Goal: Task Accomplishment & Management: Manage account settings

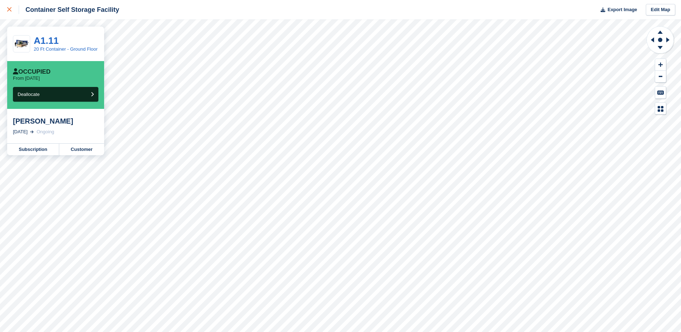
click at [9, 8] on icon at bounding box center [9, 9] width 4 height 4
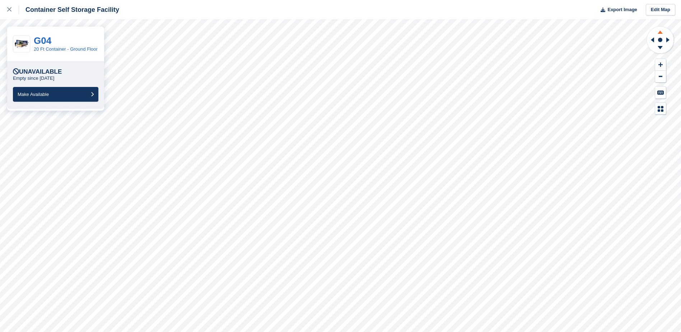
click at [662, 30] on icon at bounding box center [659, 31] width 19 height 9
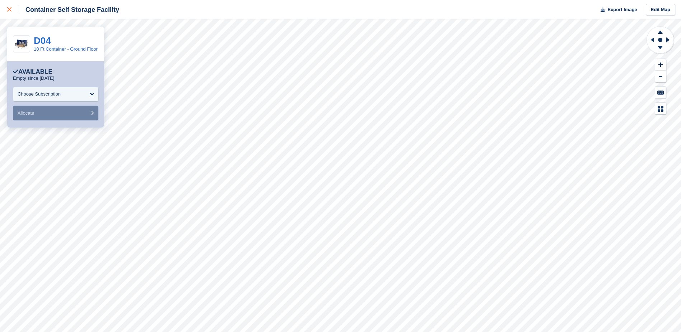
click at [10, 10] on icon at bounding box center [9, 9] width 4 height 4
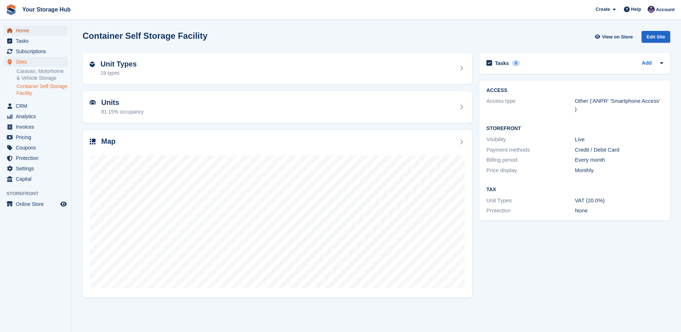
click at [20, 30] on span "Home" at bounding box center [37, 30] width 43 height 10
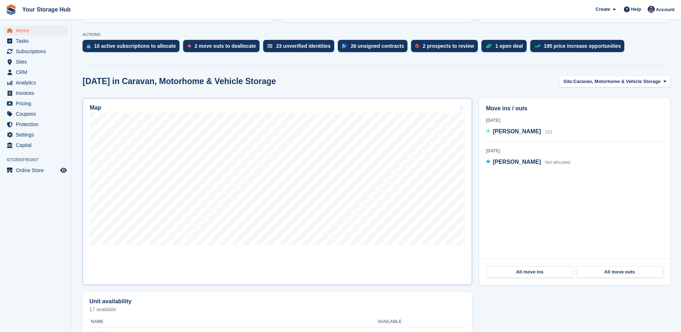
scroll to position [144, 0]
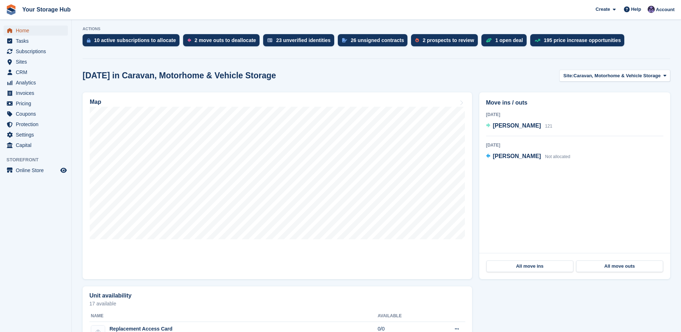
click at [19, 30] on span "Home" at bounding box center [37, 30] width 43 height 10
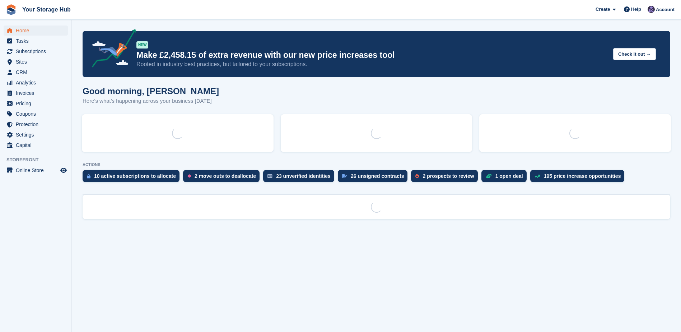
scroll to position [0, 0]
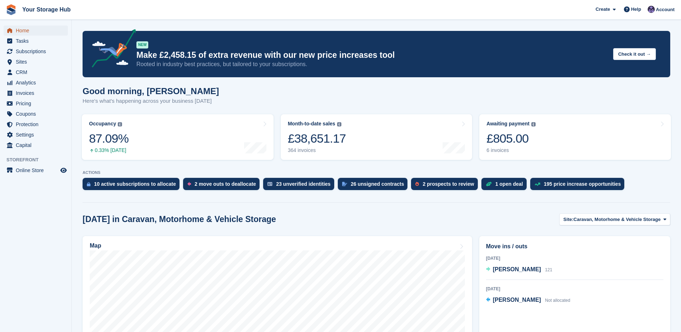
click at [27, 32] on span "Home" at bounding box center [37, 30] width 43 height 10
click at [528, 143] on div "£805.00" at bounding box center [510, 138] width 49 height 15
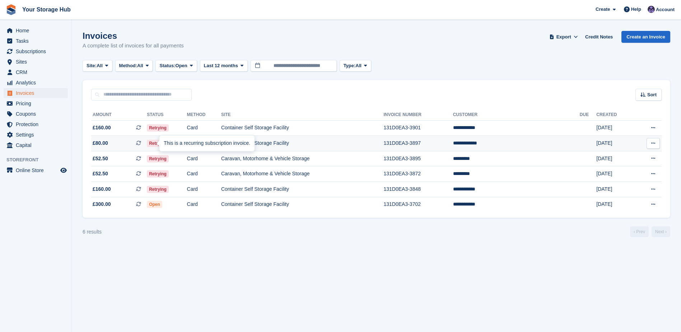
click at [147, 141] on span at bounding box center [141, 143] width 11 height 6
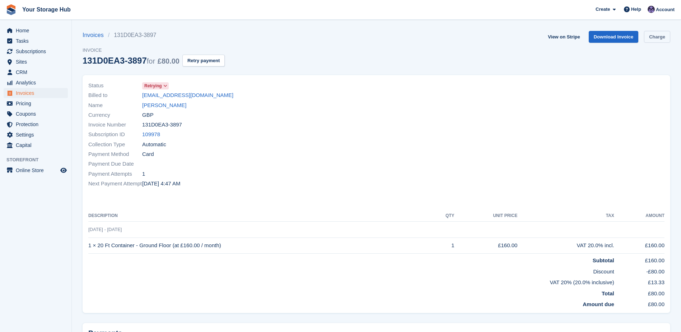
click at [662, 35] on link "Charge" at bounding box center [657, 37] width 26 height 12
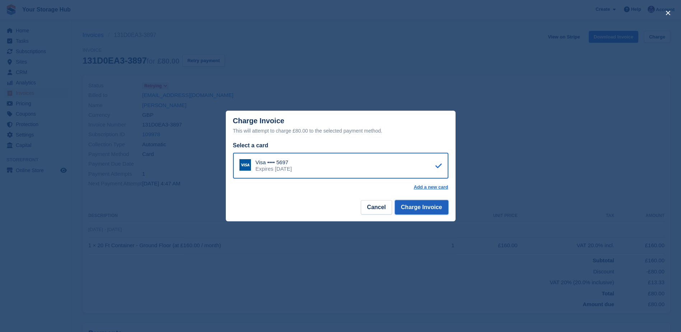
click at [425, 214] on button "Charge Invoice" at bounding box center [421, 207] width 53 height 14
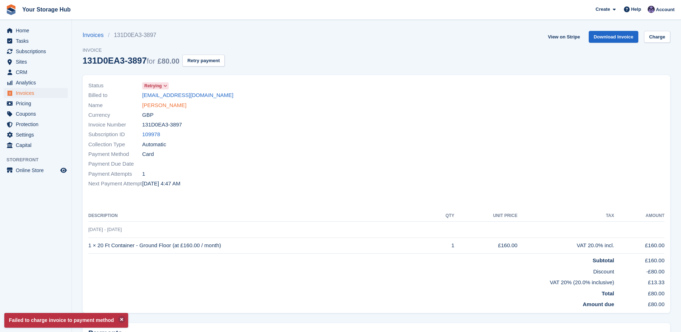
click at [163, 107] on link "Sophie Horton" at bounding box center [164, 105] width 44 height 8
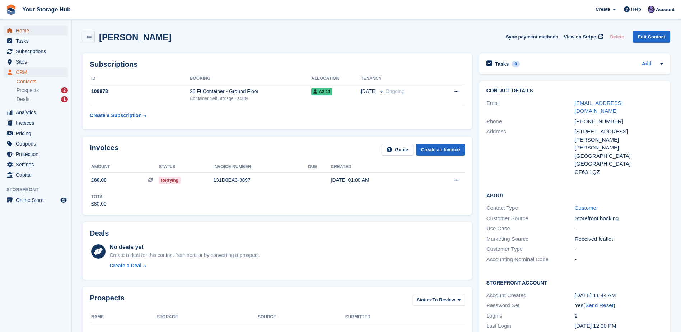
click at [33, 33] on span "Home" at bounding box center [37, 30] width 43 height 10
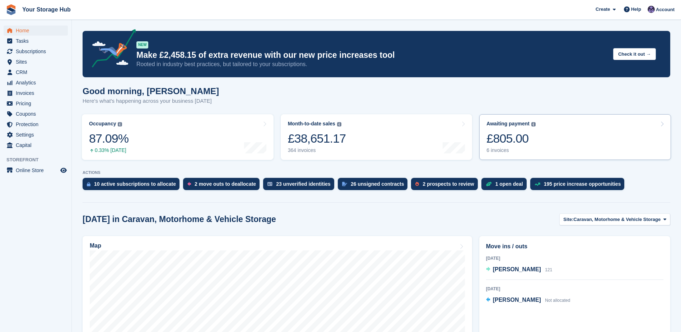
click at [525, 139] on div "£805.00" at bounding box center [510, 138] width 49 height 15
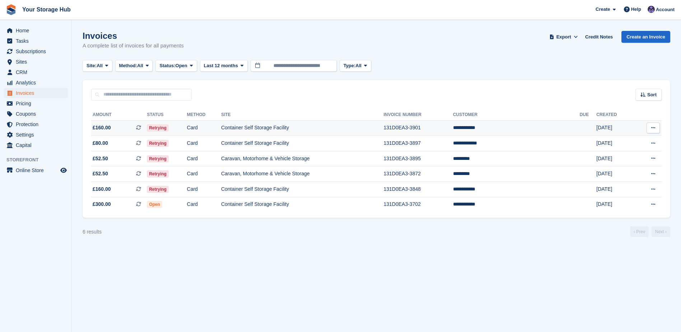
click at [141, 127] on icon at bounding box center [138, 127] width 5 height 5
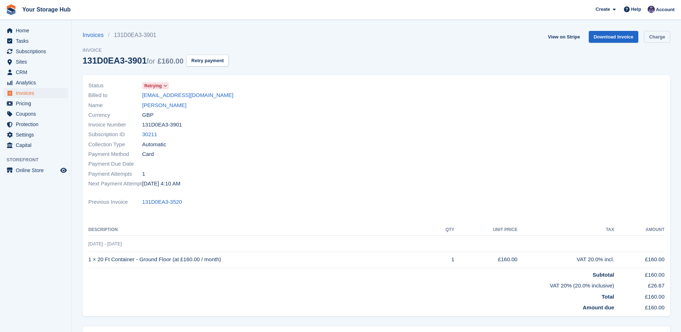
click at [652, 36] on link "Charge" at bounding box center [657, 37] width 26 height 12
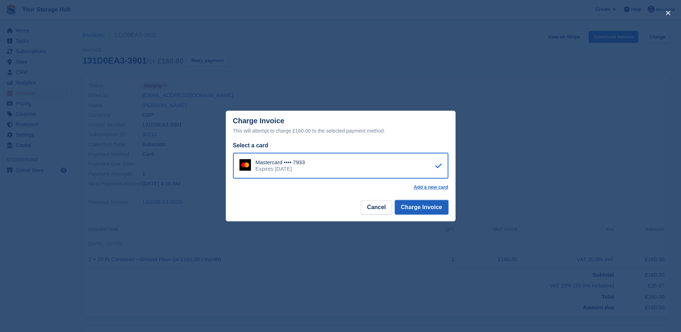
click at [419, 206] on button "Charge Invoice" at bounding box center [421, 207] width 53 height 14
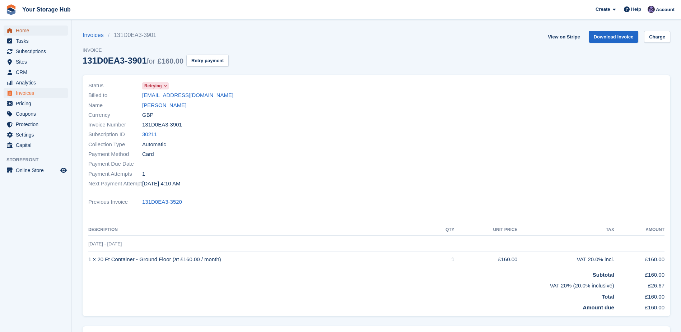
click at [22, 35] on span "Home" at bounding box center [37, 30] width 43 height 10
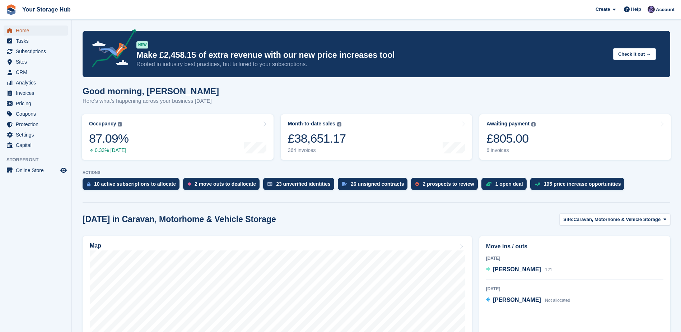
click at [27, 30] on span "Home" at bounding box center [37, 30] width 43 height 10
click at [27, 32] on span "Home" at bounding box center [37, 30] width 43 height 10
click at [30, 30] on span "Home" at bounding box center [37, 30] width 43 height 10
click at [522, 134] on div "£805.00" at bounding box center [510, 138] width 49 height 15
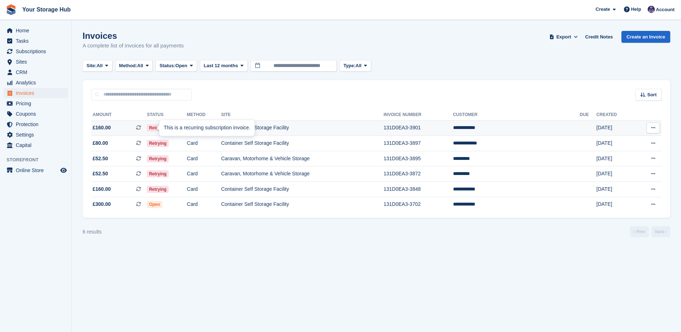
click at [141, 127] on icon at bounding box center [138, 127] width 5 height 5
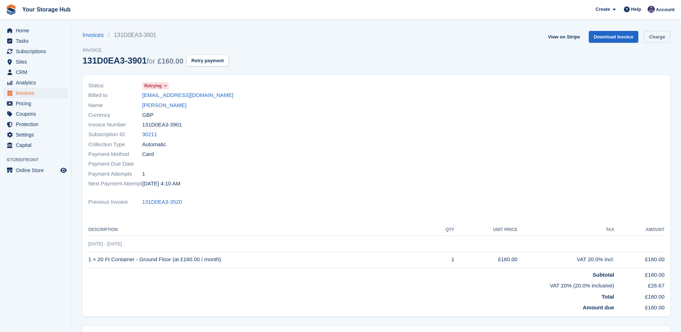
click at [659, 36] on link "Charge" at bounding box center [657, 37] width 26 height 12
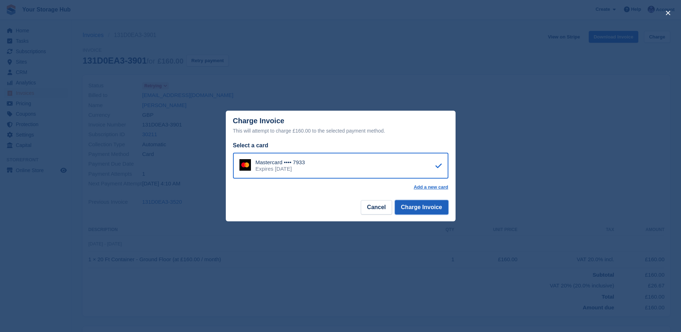
click at [416, 207] on button "Charge Invoice" at bounding box center [421, 207] width 53 height 14
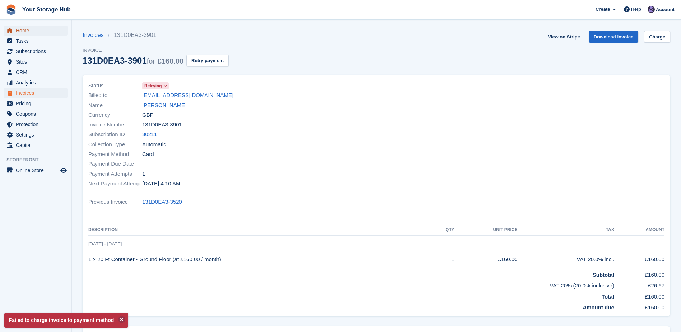
click at [21, 31] on span "Home" at bounding box center [37, 30] width 43 height 10
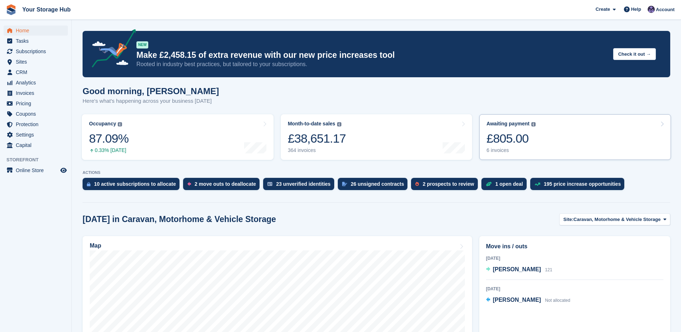
click at [517, 132] on div "£805.00" at bounding box center [510, 138] width 49 height 15
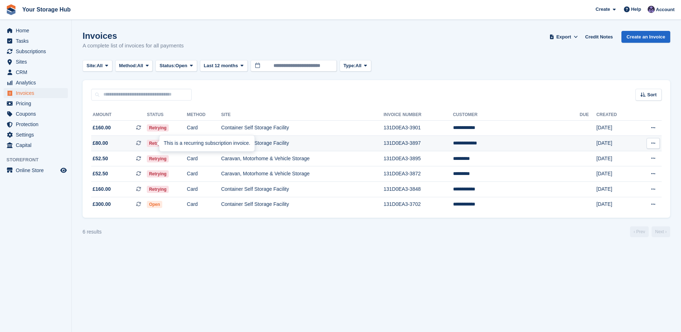
click at [141, 144] on icon at bounding box center [138, 142] width 5 height 5
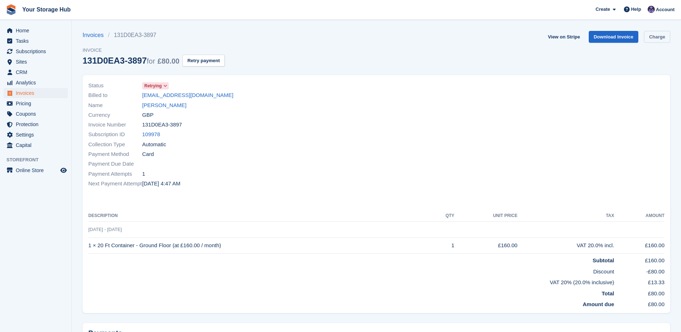
click at [659, 34] on link "Charge" at bounding box center [657, 37] width 26 height 12
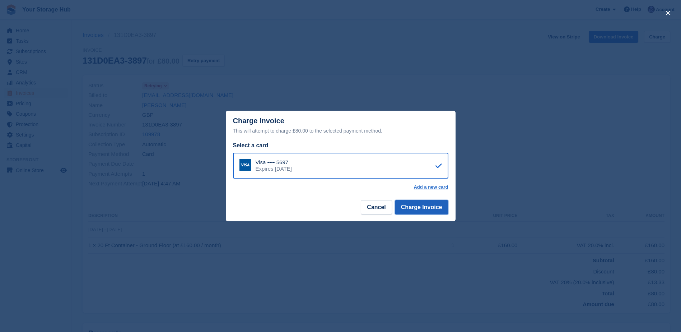
click at [413, 212] on button "Charge Invoice" at bounding box center [421, 207] width 53 height 14
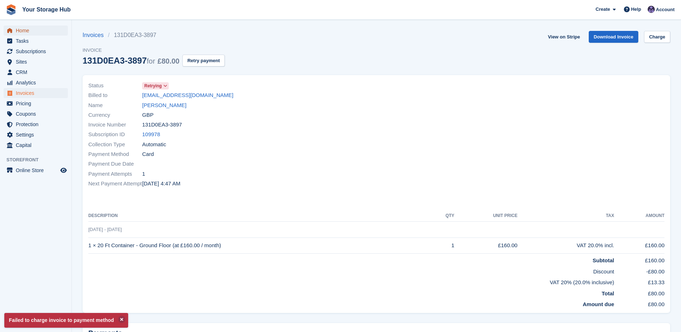
click at [17, 31] on span "Home" at bounding box center [37, 30] width 43 height 10
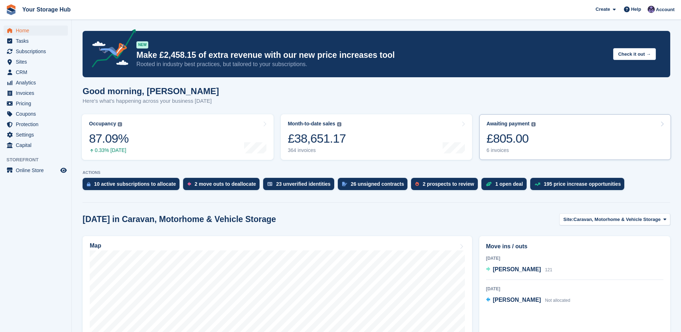
click at [554, 119] on link "Awaiting payment The total outstanding balance on all open invoices. £805.00 6 …" at bounding box center [575, 137] width 192 height 46
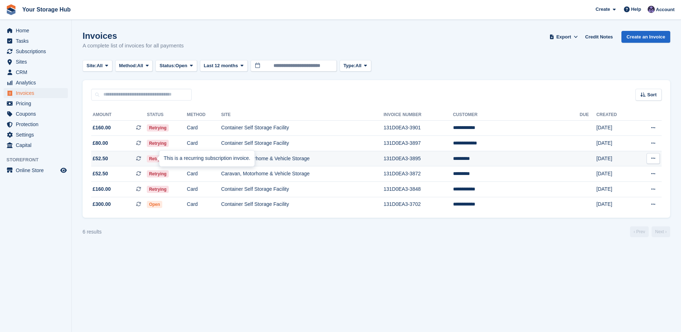
click at [141, 157] on icon at bounding box center [138, 158] width 5 height 5
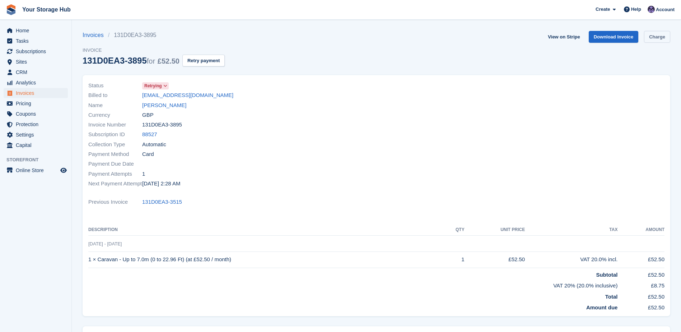
click at [654, 37] on link "Charge" at bounding box center [657, 37] width 26 height 12
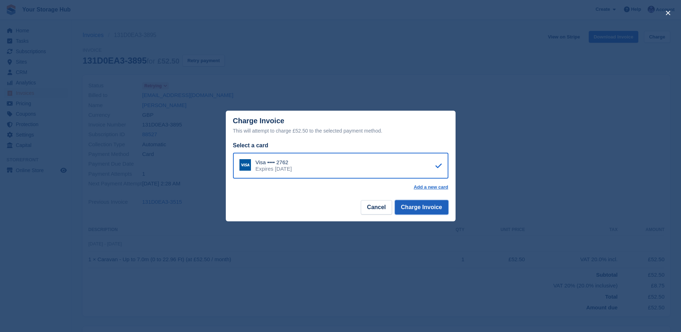
click at [417, 212] on button "Charge Invoice" at bounding box center [421, 207] width 53 height 14
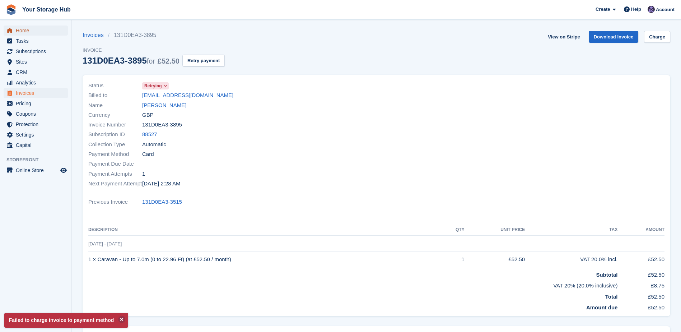
click at [28, 30] on span "Home" at bounding box center [37, 30] width 43 height 10
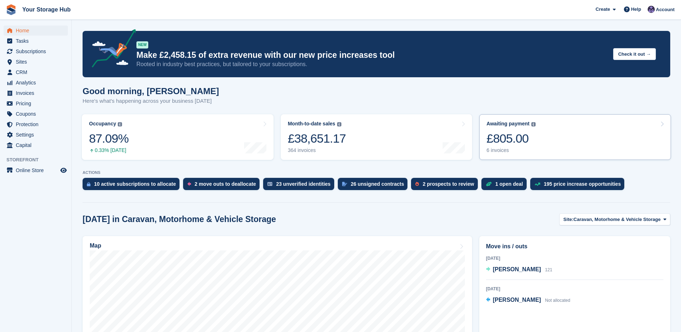
click at [565, 134] on link "Awaiting payment The total outstanding balance on all open invoices. £805.00 6 …" at bounding box center [575, 137] width 192 height 46
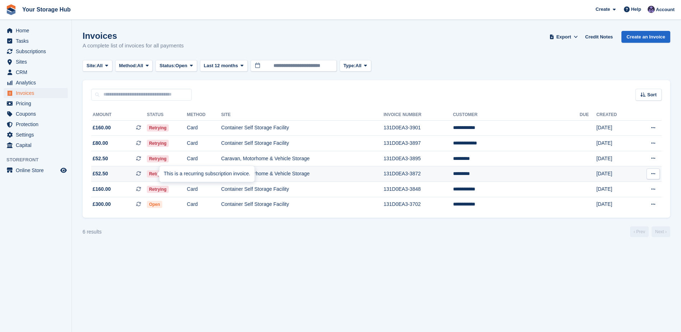
click at [141, 174] on icon at bounding box center [138, 173] width 5 height 5
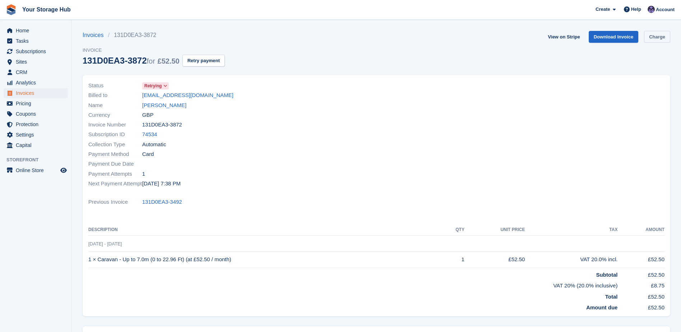
click at [660, 34] on link "Charge" at bounding box center [657, 37] width 26 height 12
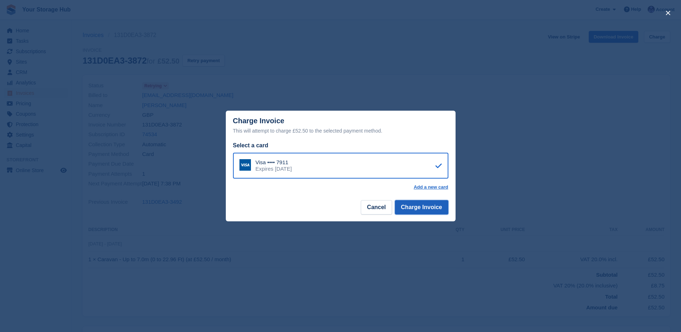
click at [413, 208] on button "Charge Invoice" at bounding box center [421, 207] width 53 height 14
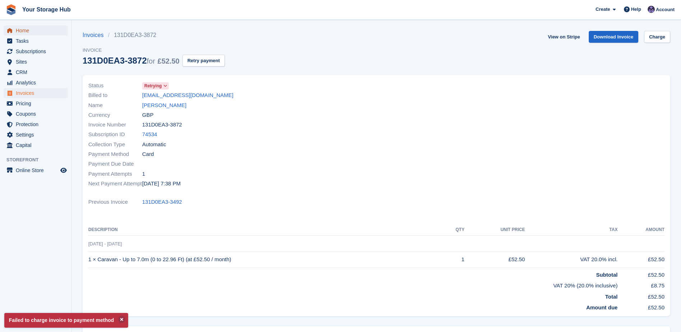
click at [26, 34] on span "Home" at bounding box center [37, 30] width 43 height 10
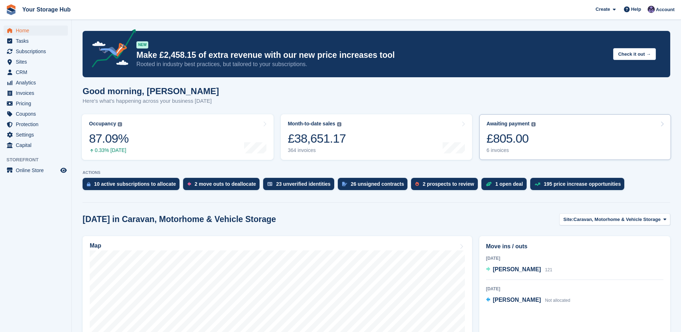
click at [507, 140] on div "£805.00" at bounding box center [510, 138] width 49 height 15
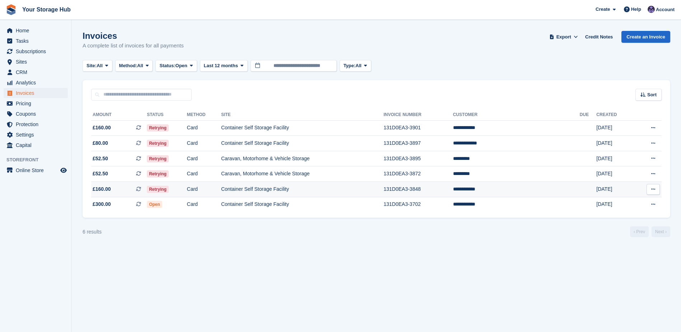
click at [116, 187] on span "£160.00 This is a recurring subscription invoice." at bounding box center [119, 189] width 56 height 8
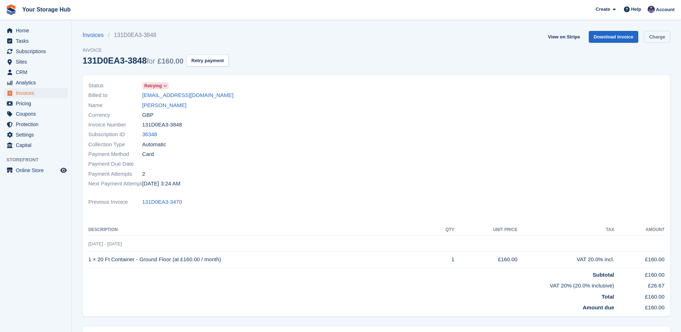
click at [658, 37] on link "Charge" at bounding box center [657, 37] width 26 height 12
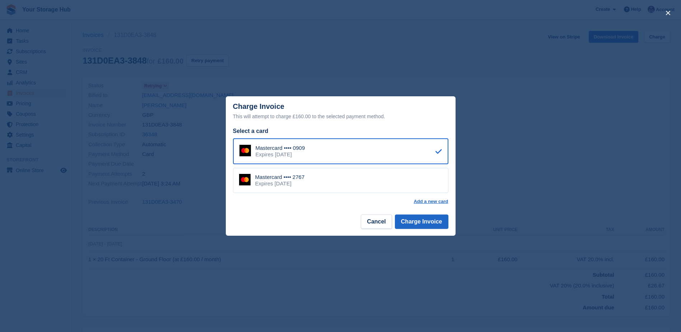
click at [377, 172] on div "Mastercard •••• 2767 Expires April 2030" at bounding box center [340, 180] width 215 height 25
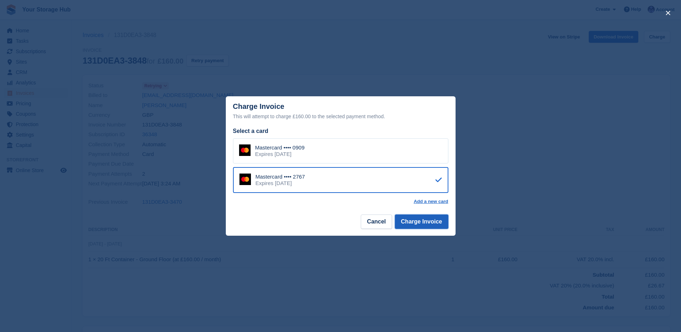
click at [421, 218] on button "Charge Invoice" at bounding box center [421, 221] width 53 height 14
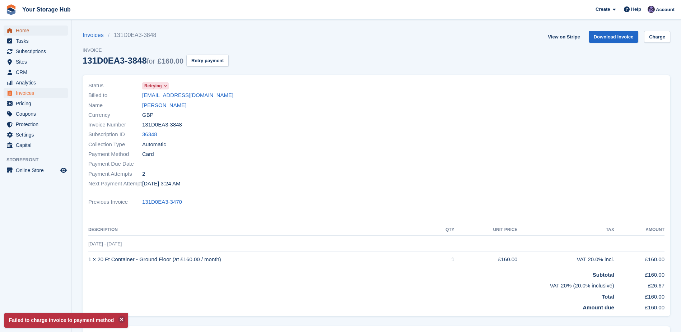
click at [22, 32] on span "Home" at bounding box center [37, 30] width 43 height 10
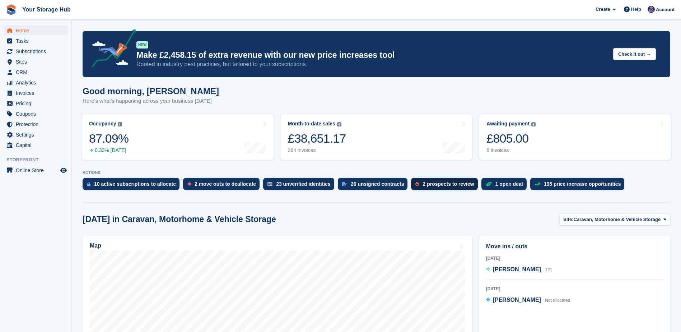
click at [428, 184] on div "2 prospects to review" at bounding box center [447, 184] width 51 height 6
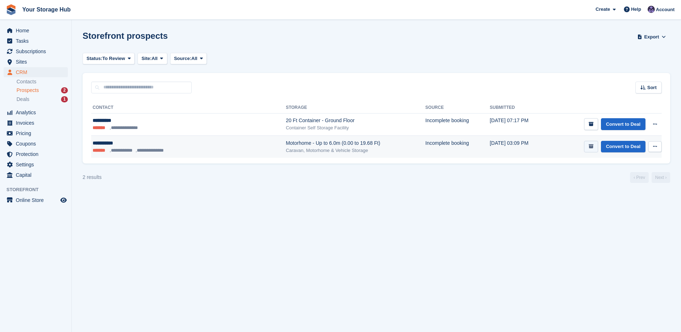
click at [593, 147] on icon "submit" at bounding box center [590, 146] width 5 height 5
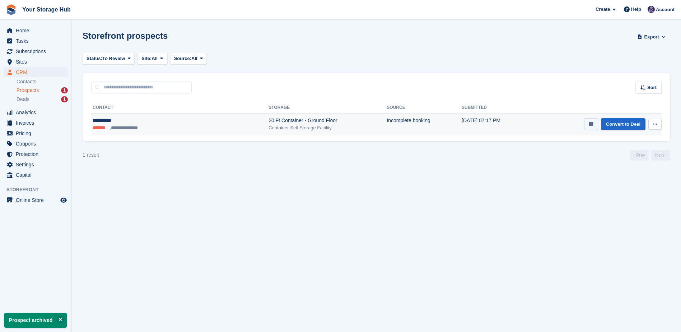
click at [597, 123] on button "submit" at bounding box center [591, 124] width 14 height 12
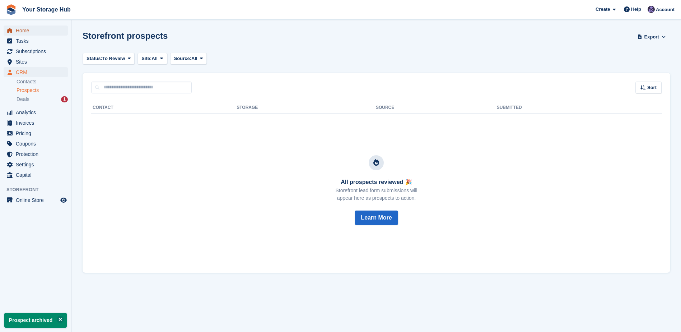
click at [39, 33] on span "Home" at bounding box center [37, 30] width 43 height 10
